Goal: Find specific page/section: Find specific page/section

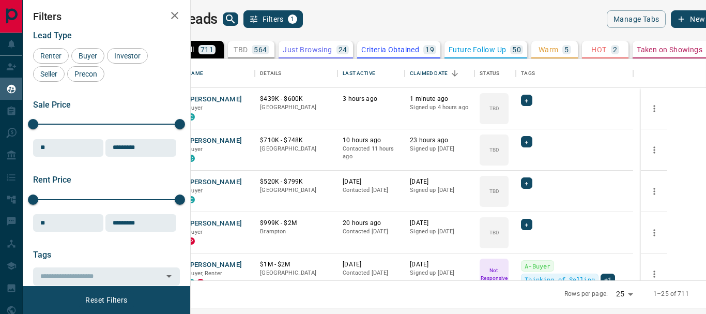
scroll to position [213, 503]
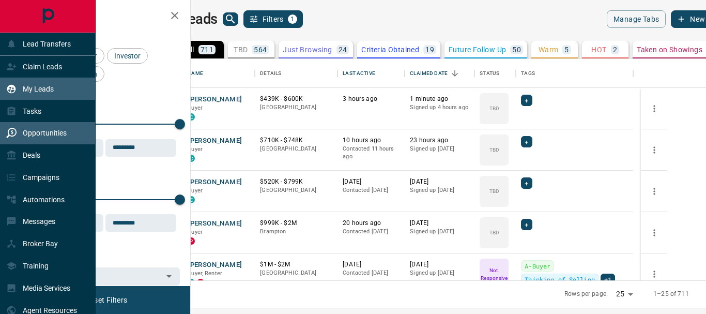
click at [36, 133] on p "Opportunities" at bounding box center [45, 133] width 44 height 8
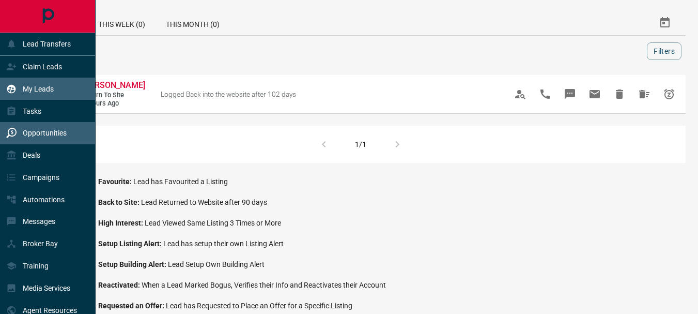
click at [29, 86] on p "My Leads" at bounding box center [38, 89] width 31 height 8
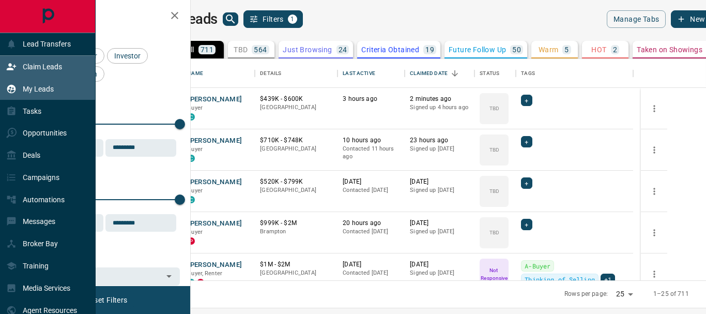
scroll to position [213, 503]
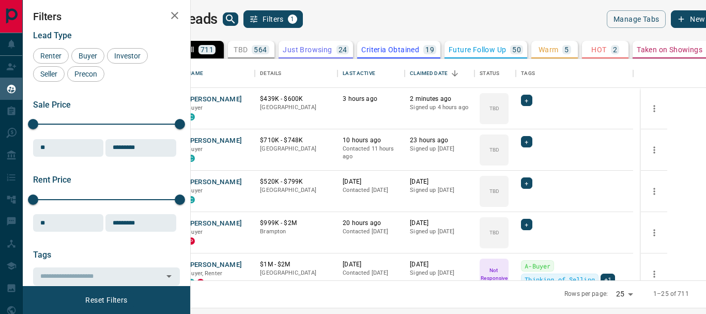
click at [269, 29] on main "My Leads Filters 1 Manage Tabs New Lead All 711 TBD 564 Do Not Contact - Not Re…" at bounding box center [444, 150] width 572 height 280
click at [237, 22] on icon "search button" at bounding box center [230, 19] width 12 height 12
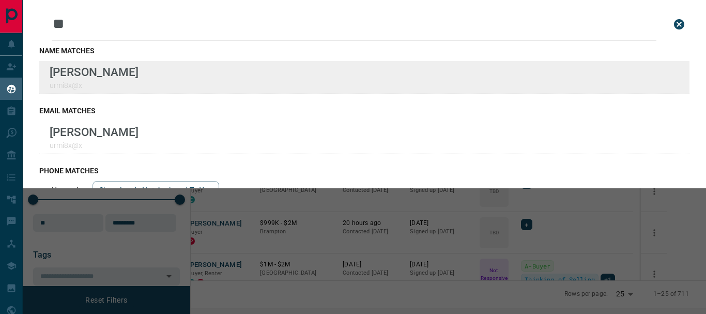
type input "**"
